Goal: Communication & Community: Connect with others

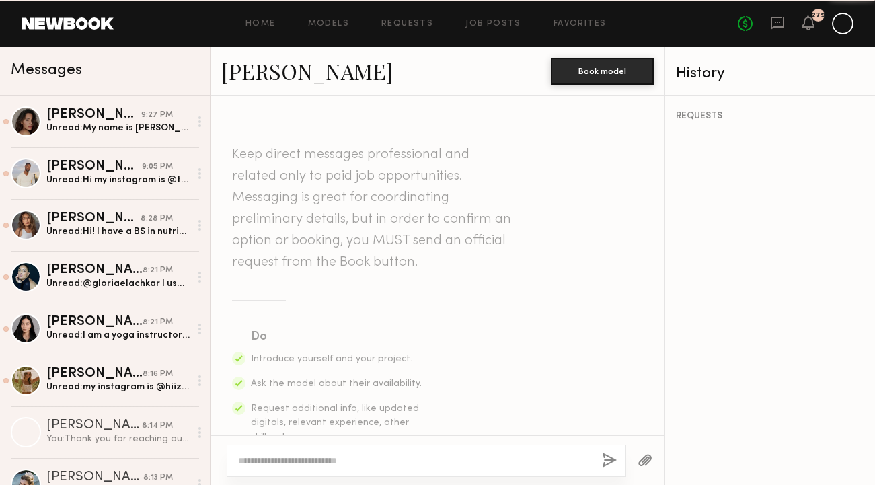
scroll to position [1175, 0]
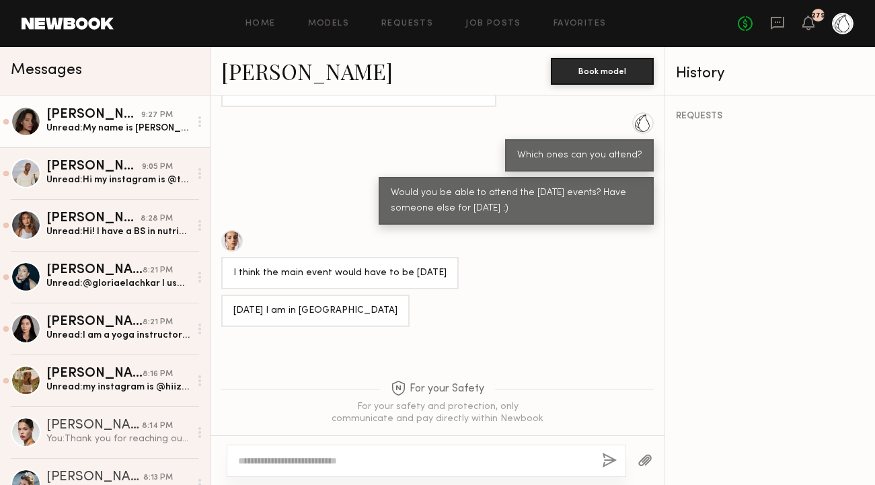
click at [110, 115] on div "[PERSON_NAME]" at bounding box center [93, 114] width 95 height 13
click at [108, 117] on div "[PERSON_NAME]" at bounding box center [93, 114] width 95 height 13
click at [105, 120] on div "[PERSON_NAME]" at bounding box center [93, 114] width 95 height 13
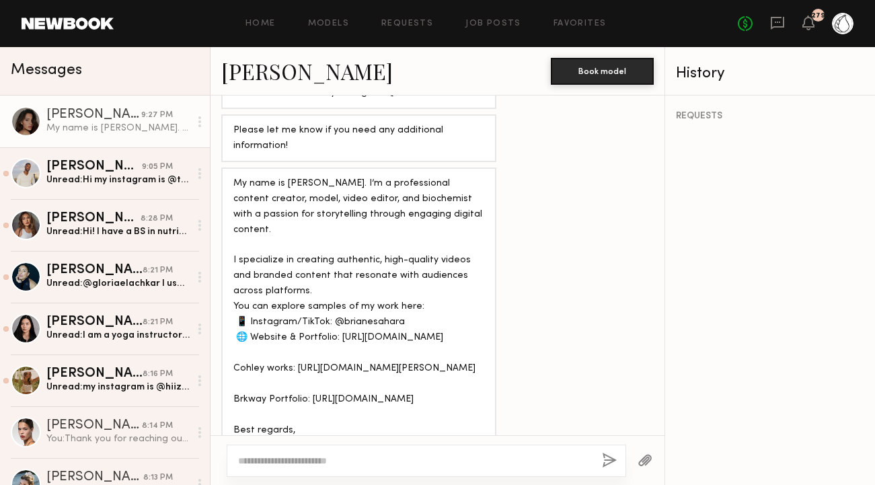
scroll to position [793, 0]
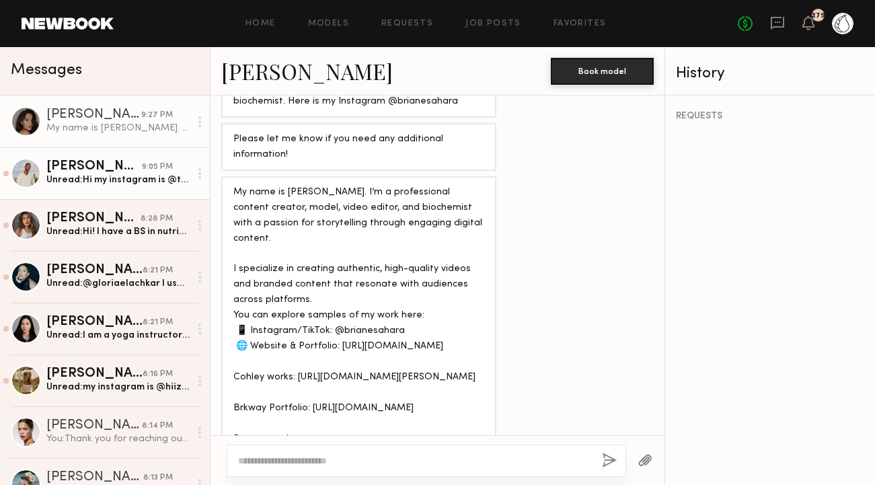
click at [87, 176] on div "Unread: Hi my instagram is @tajmarcel I am a wellness coach and nutritionist." at bounding box center [117, 180] width 143 height 13
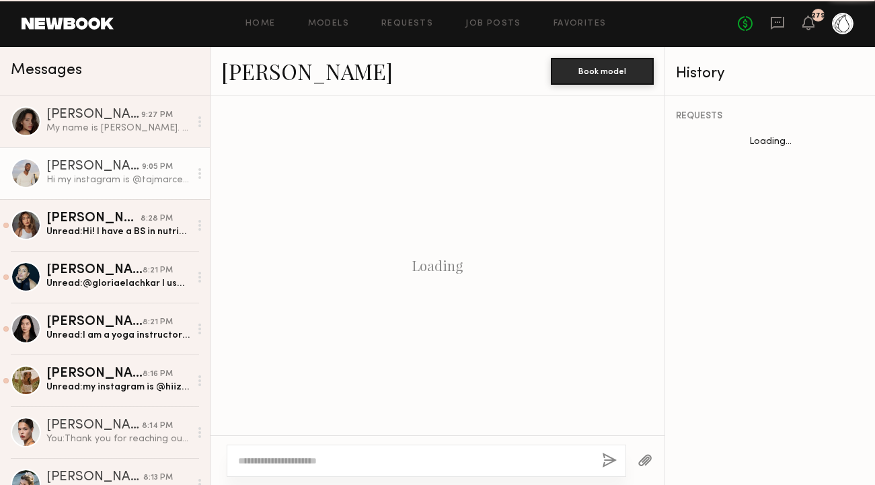
scroll to position [434, 0]
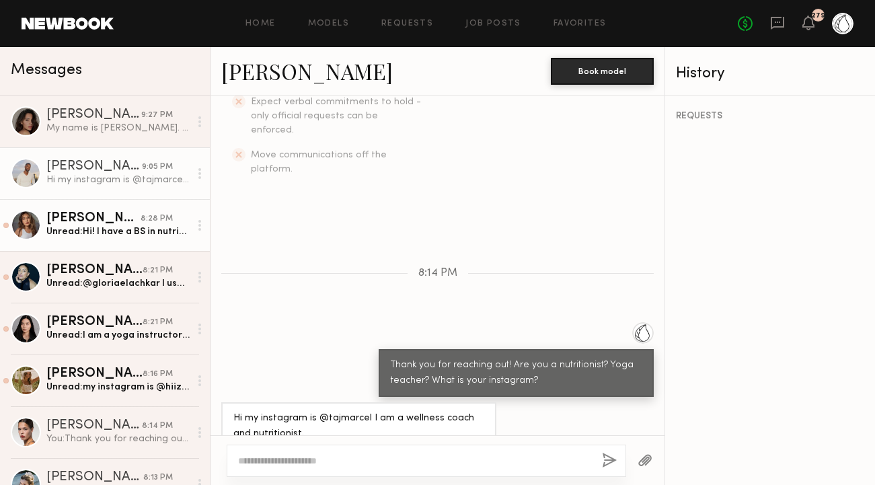
click at [99, 215] on div "[PERSON_NAME]" at bounding box center [93, 218] width 94 height 13
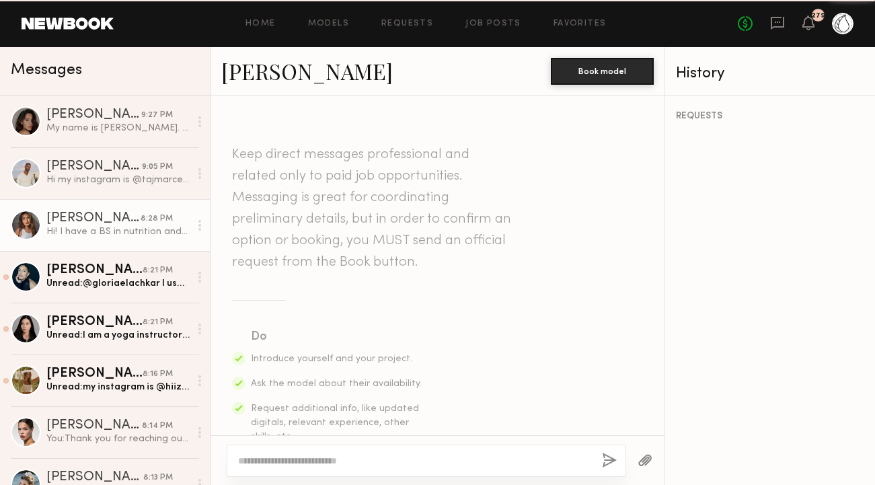
scroll to position [511, 0]
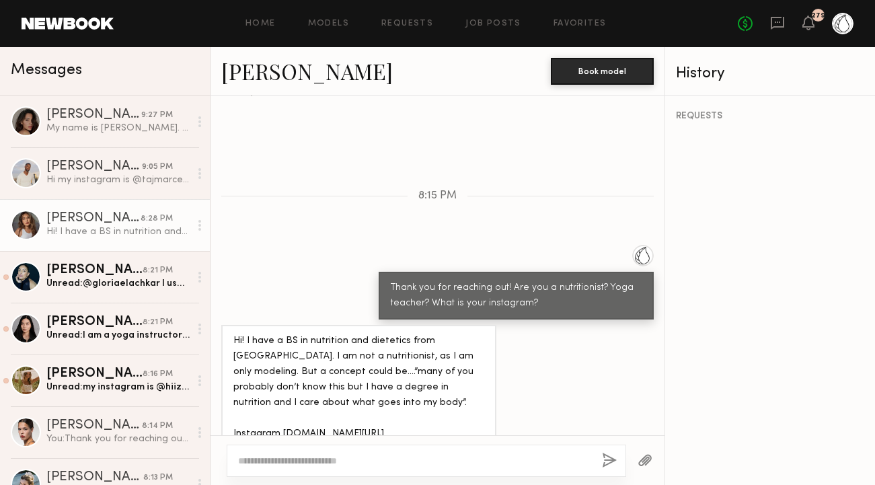
click at [393, 408] on div "Hi! I have a BS in nutrition and dietetics from [GEOGRAPHIC_DATA]. I am not a n…" at bounding box center [358, 388] width 251 height 108
copy div "catherinelovevibes"
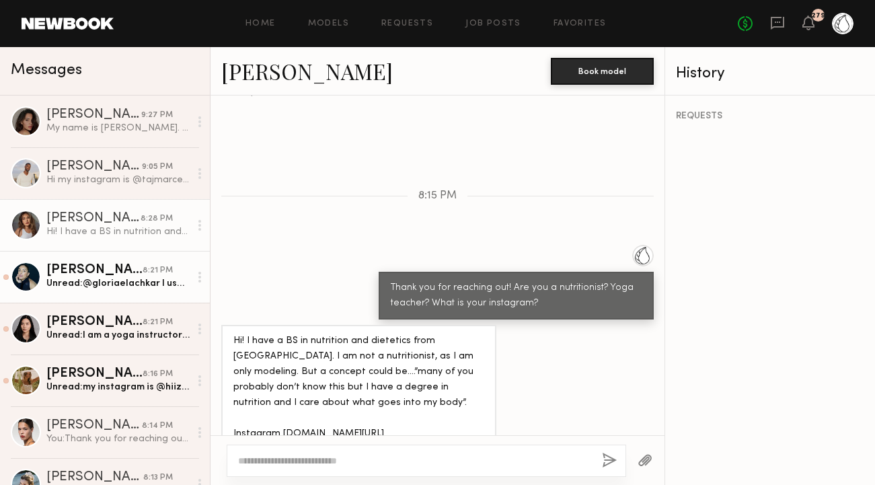
click at [107, 275] on div "[PERSON_NAME]" at bounding box center [94, 270] width 96 height 13
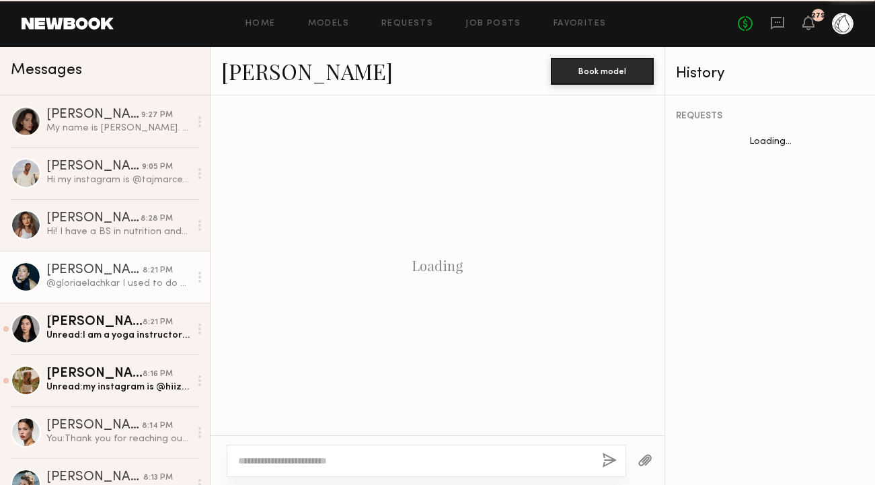
scroll to position [449, 0]
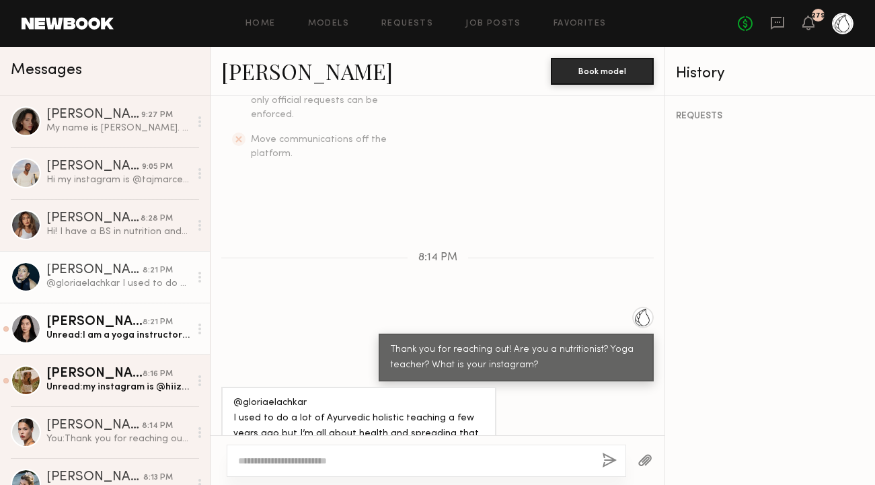
click at [102, 330] on div "Unread: I am a yoga instructor and martial arts instructor as well as a a dance…" at bounding box center [117, 335] width 143 height 13
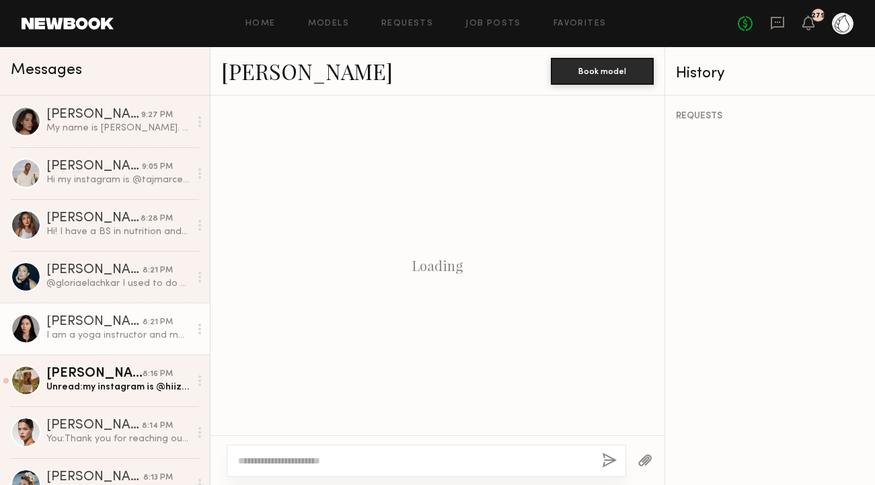
scroll to position [465, 0]
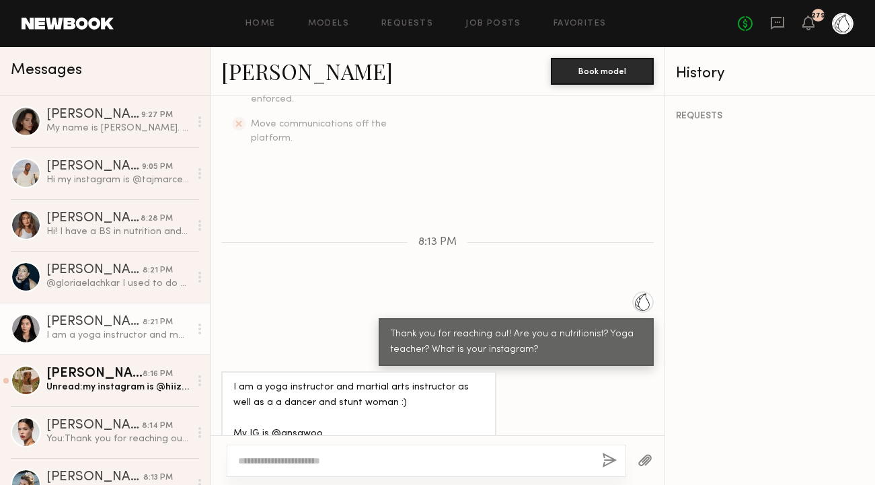
click at [291, 408] on div "I am a yoga instructor and martial arts instructor as well as a a dancer and st…" at bounding box center [358, 411] width 251 height 62
copy div "ansawoo"
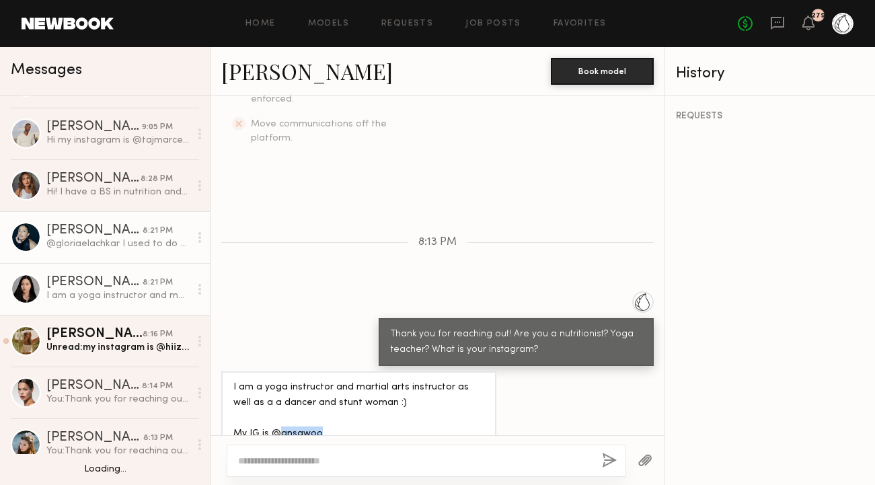
scroll to position [57, 0]
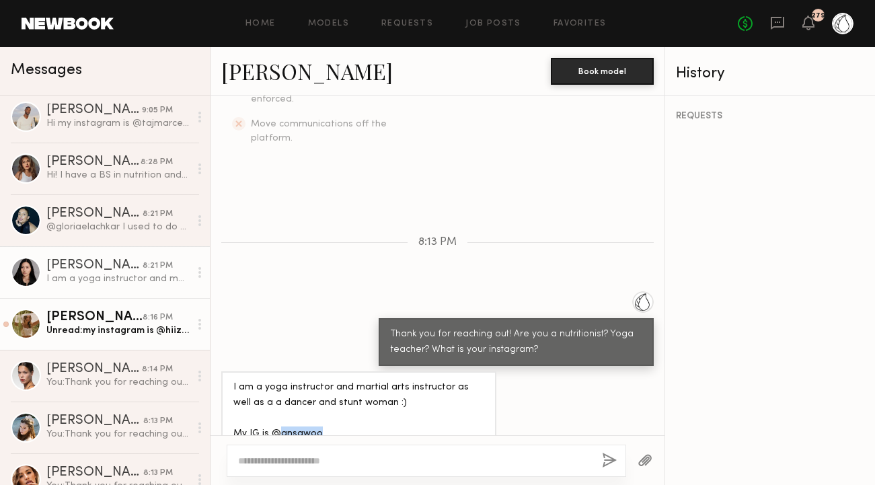
click at [105, 322] on div "[PERSON_NAME]" at bounding box center [94, 317] width 96 height 13
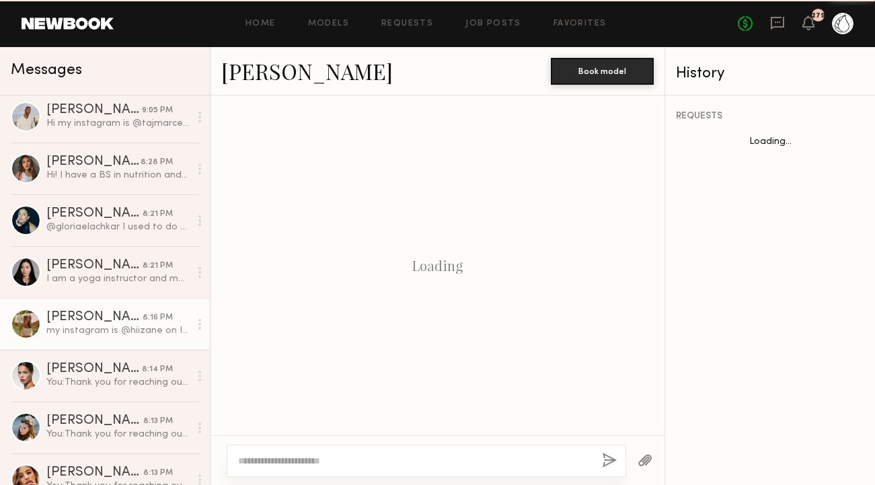
scroll to position [434, 0]
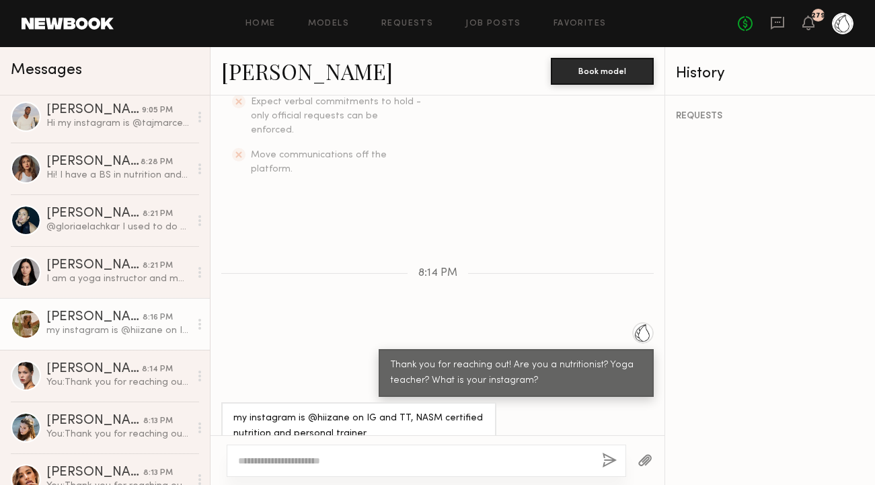
click at [324, 411] on div "my instagram is @hiizane on IG and TT, NASM certified nutrition and personal tr…" at bounding box center [358, 426] width 251 height 31
copy div "hiizane"
click at [289, 453] on div at bounding box center [427, 461] width 400 height 32
click at [285, 456] on textarea at bounding box center [414, 460] width 353 height 13
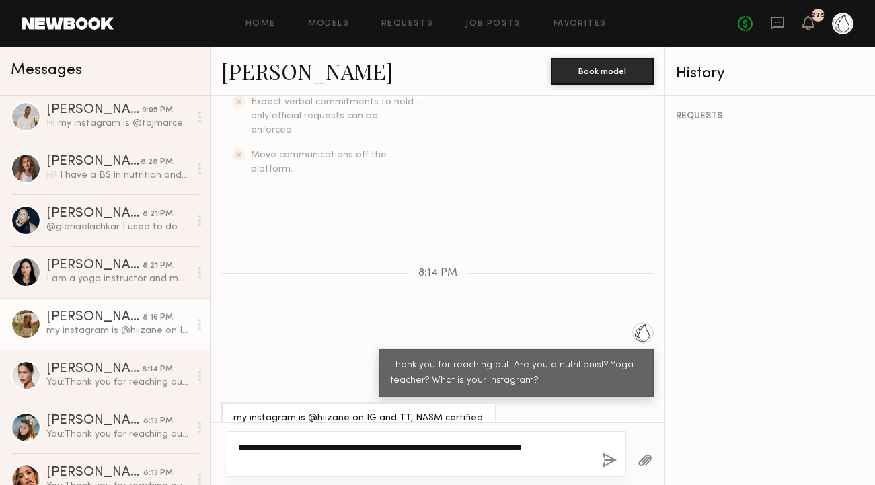
type textarea "**********"
click at [606, 461] on button "button" at bounding box center [609, 461] width 15 height 17
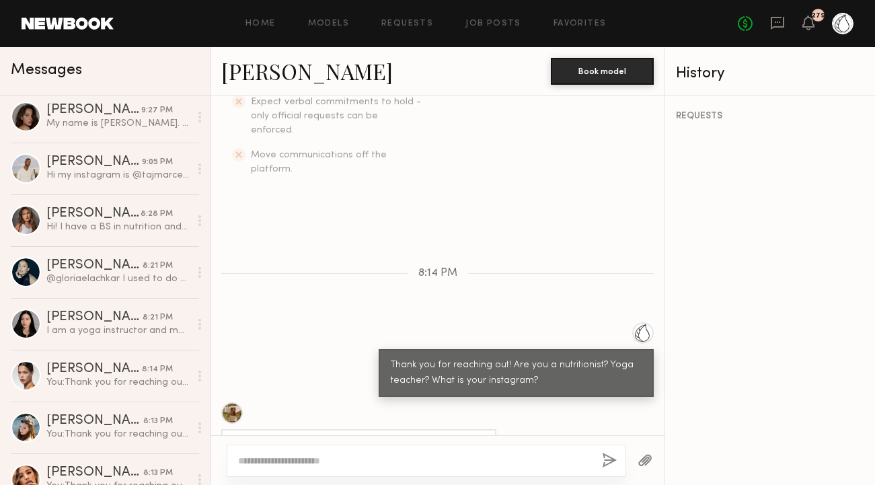
scroll to position [0, 0]
